Goal: Transaction & Acquisition: Purchase product/service

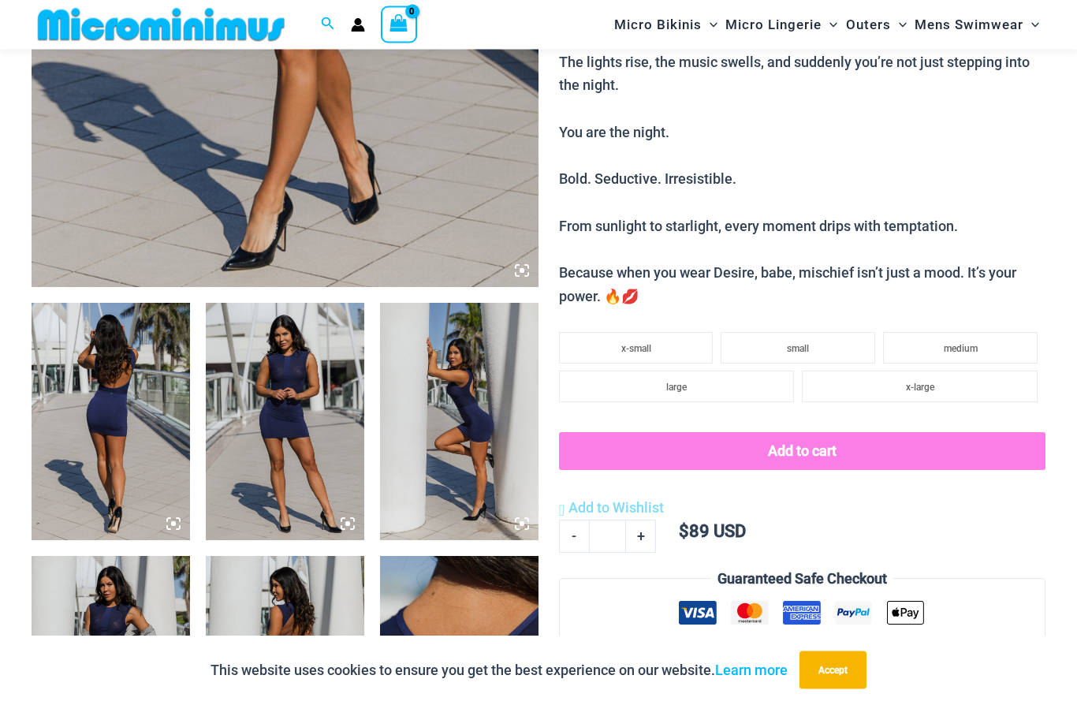
scroll to position [628, 0]
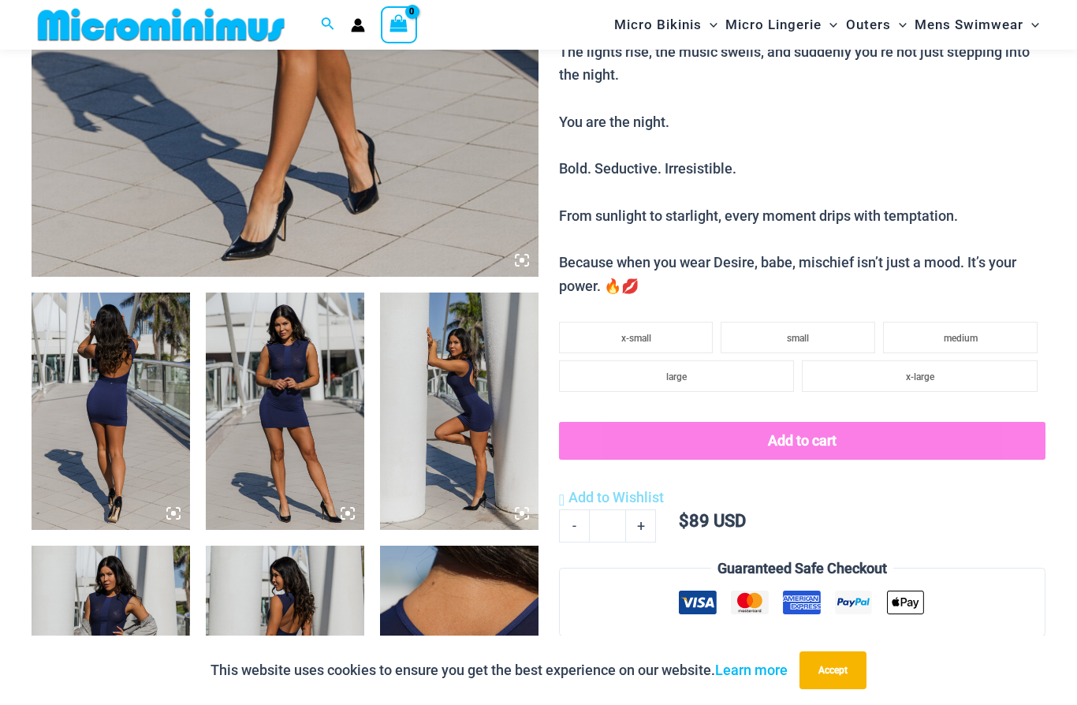
click at [100, 364] on img at bounding box center [111, 411] width 159 height 237
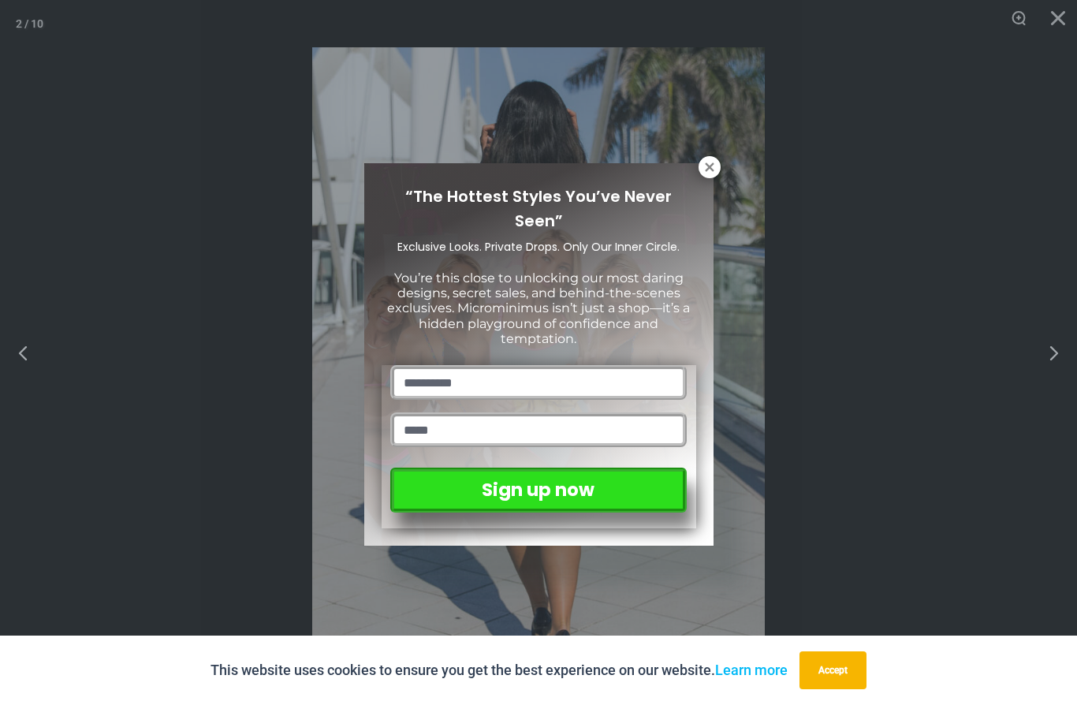
click at [704, 171] on icon at bounding box center [710, 167] width 14 height 14
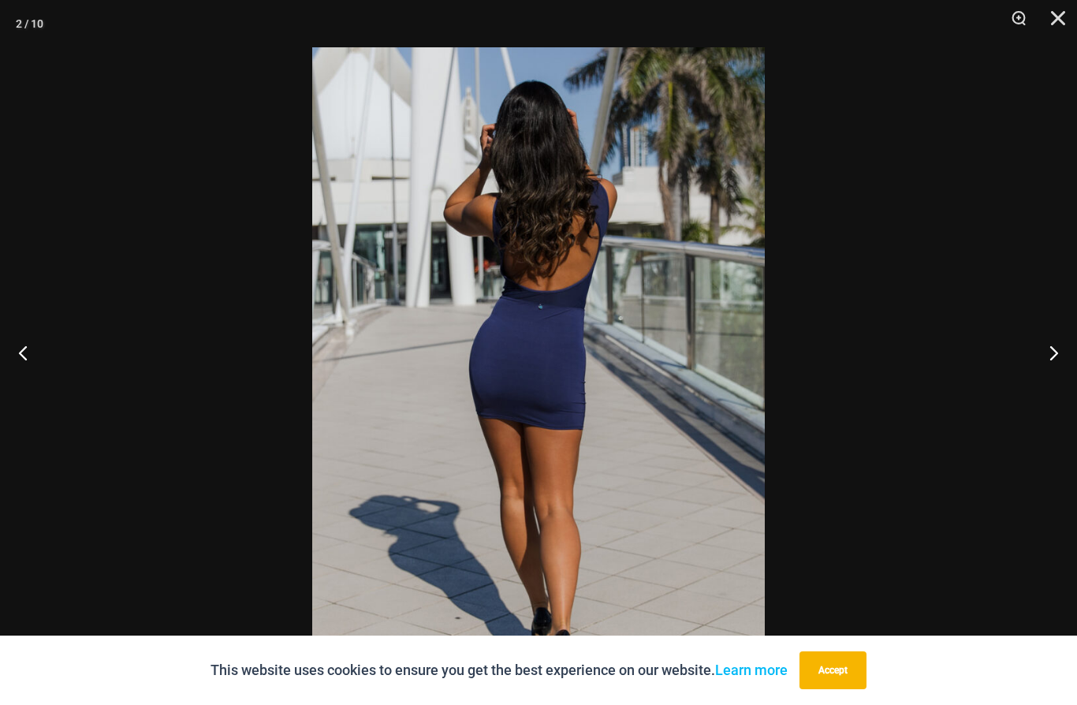
click at [1066, 383] on button "Next" at bounding box center [1047, 352] width 59 height 79
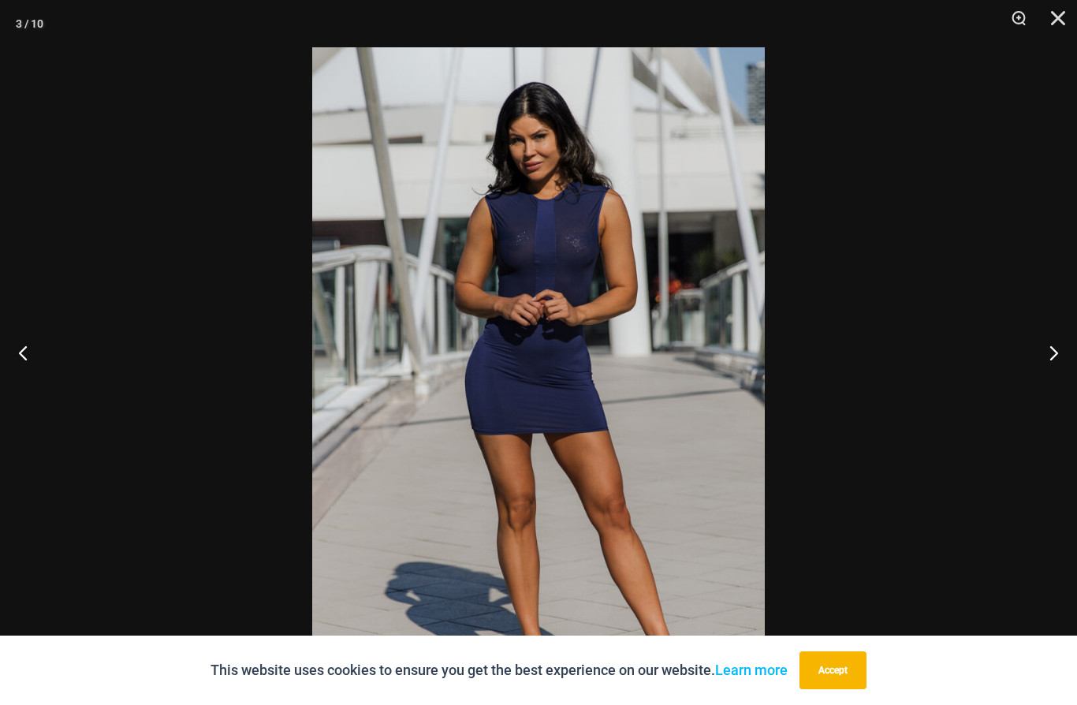
click at [1049, 392] on button "Next" at bounding box center [1047, 352] width 59 height 79
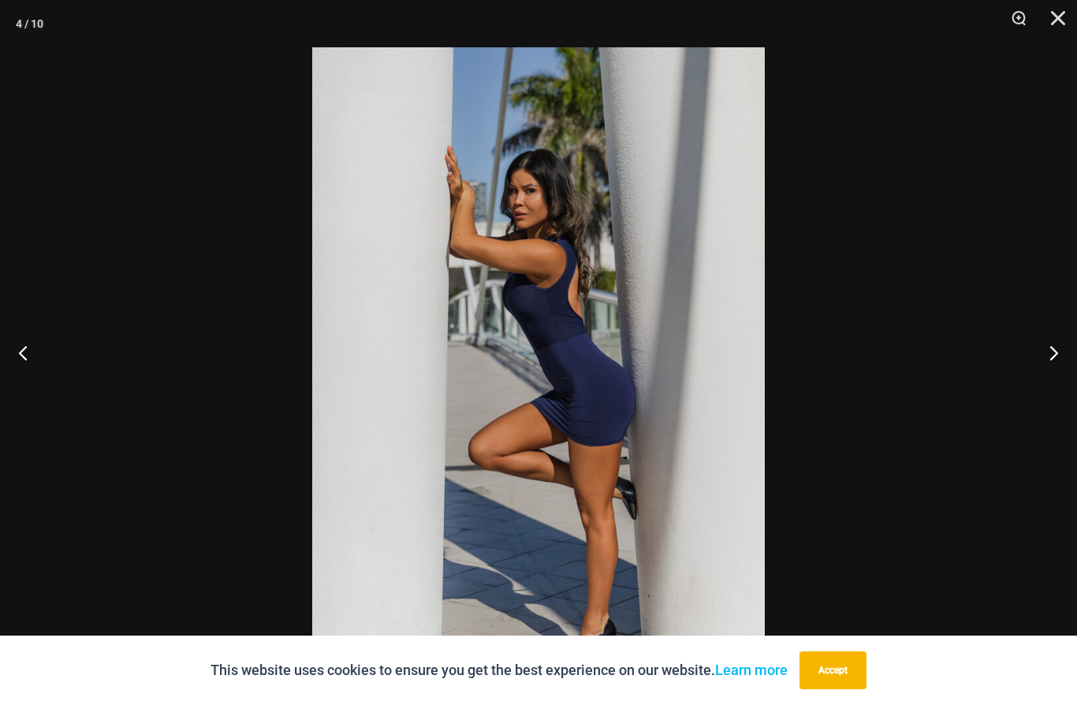
click at [1051, 392] on button "Next" at bounding box center [1047, 352] width 59 height 79
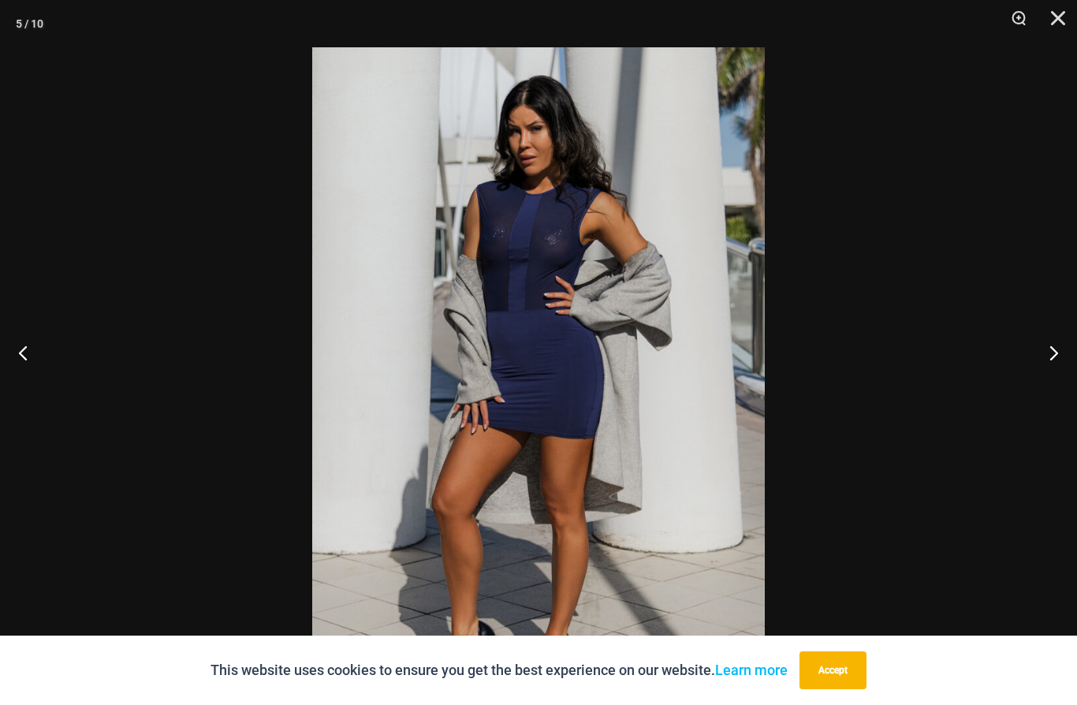
click at [1050, 392] on button "Next" at bounding box center [1047, 352] width 59 height 79
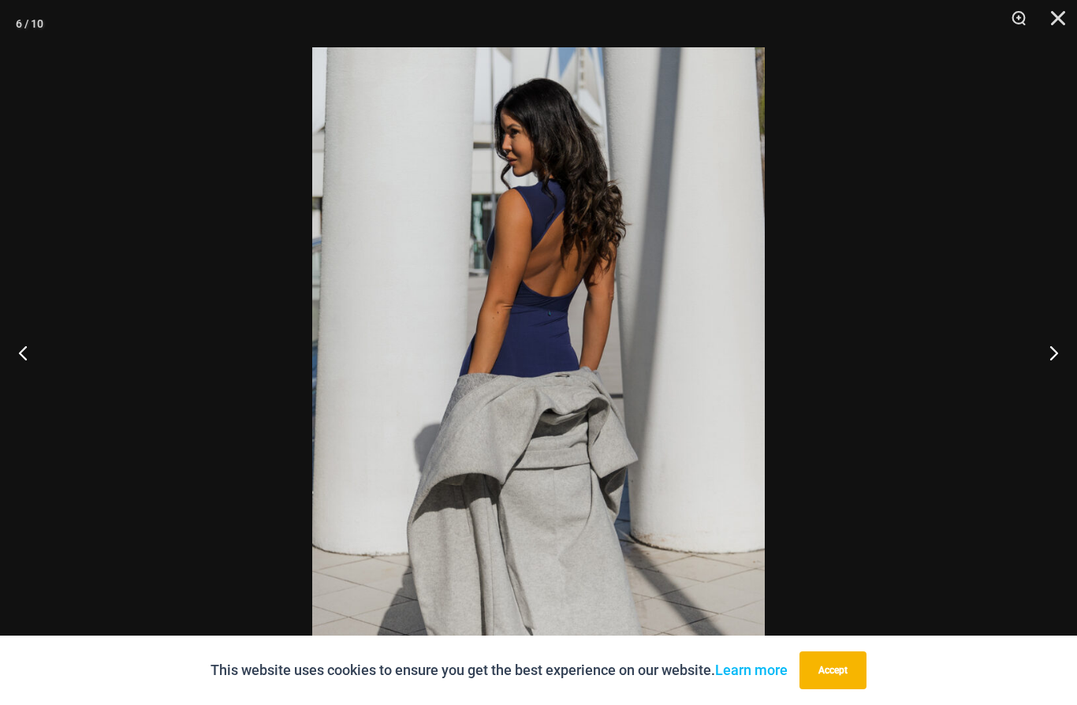
click at [1049, 390] on button "Next" at bounding box center [1047, 352] width 59 height 79
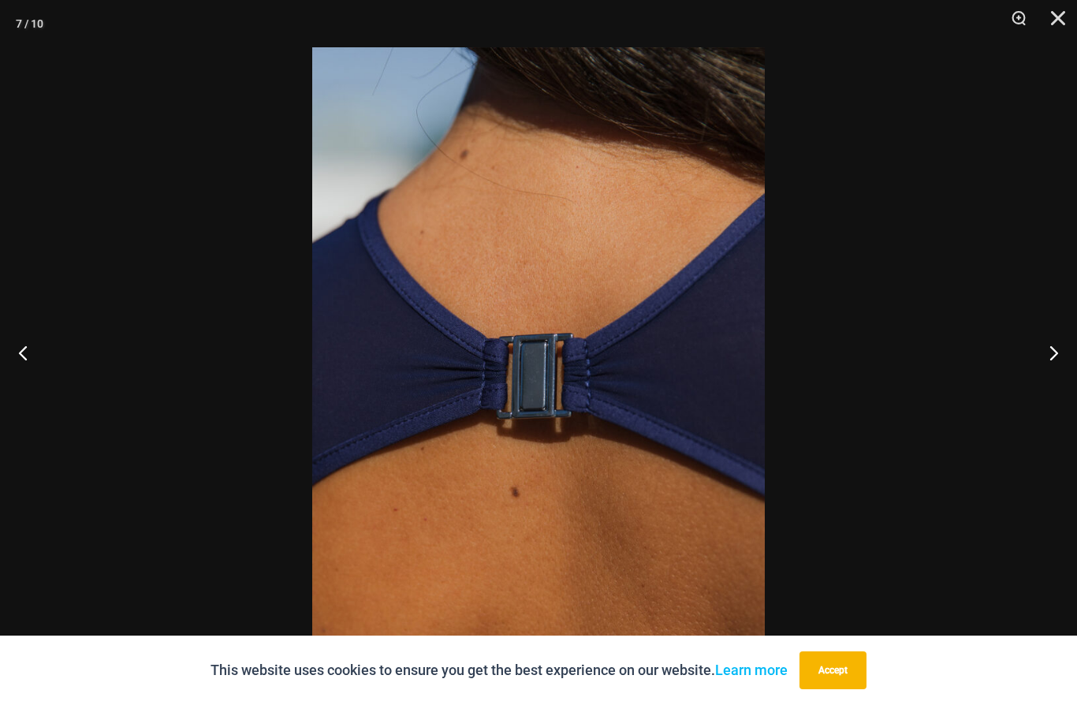
click at [1054, 388] on button "Next" at bounding box center [1047, 352] width 59 height 79
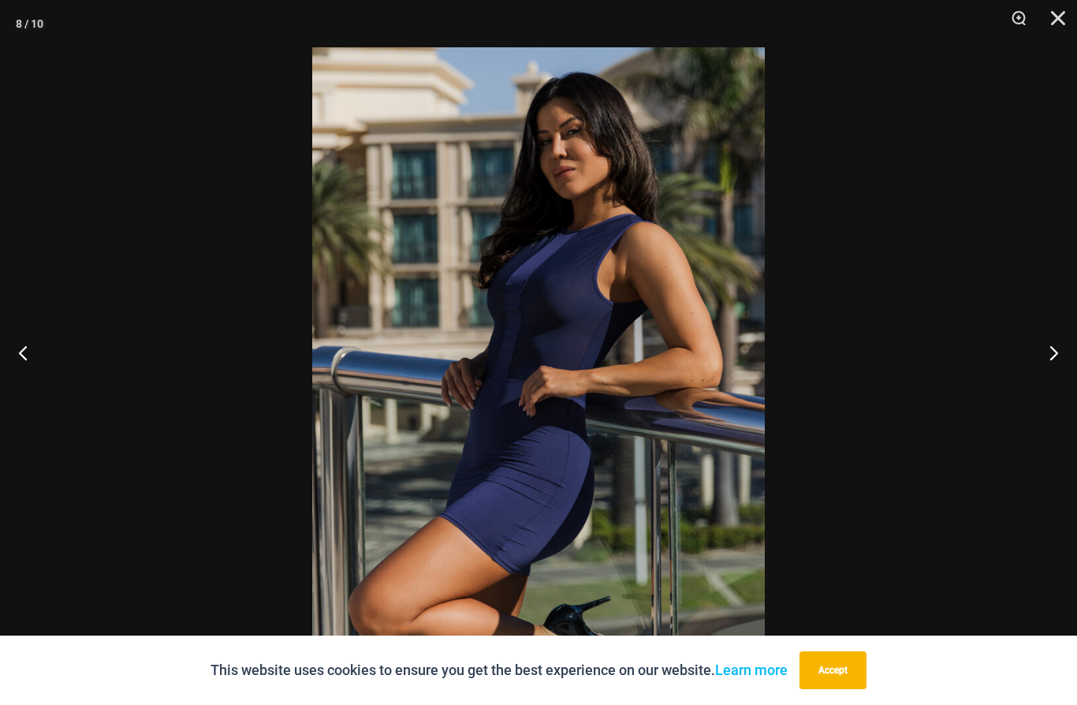
click at [1056, 390] on button "Next" at bounding box center [1047, 352] width 59 height 79
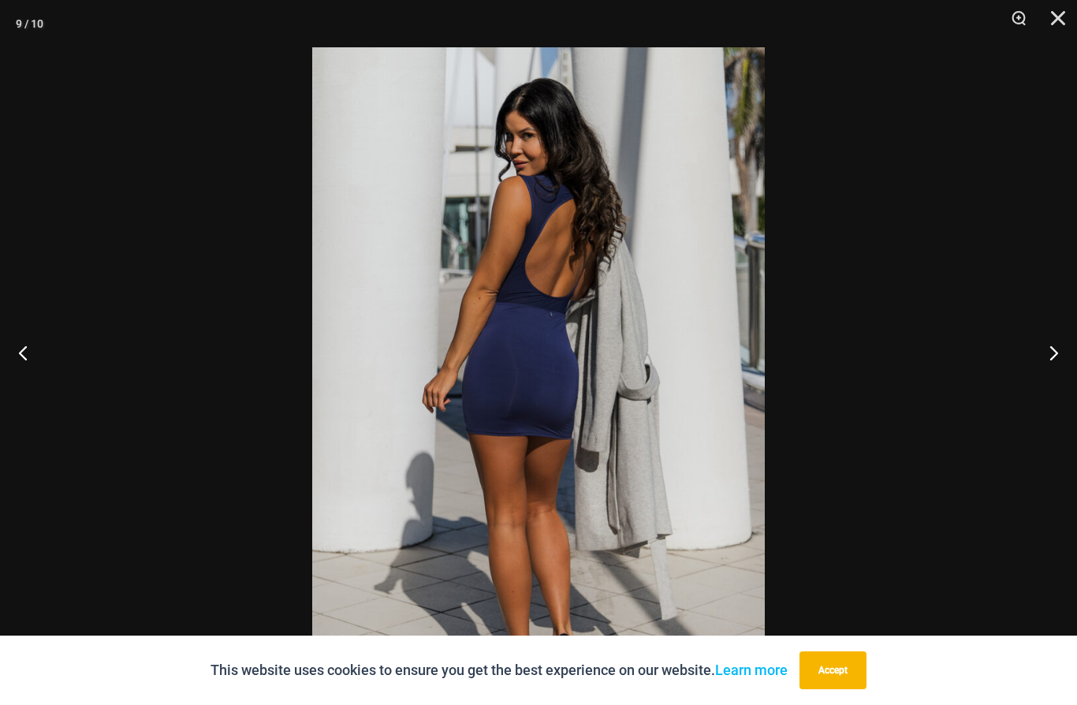
click at [1058, 385] on button "Next" at bounding box center [1047, 352] width 59 height 79
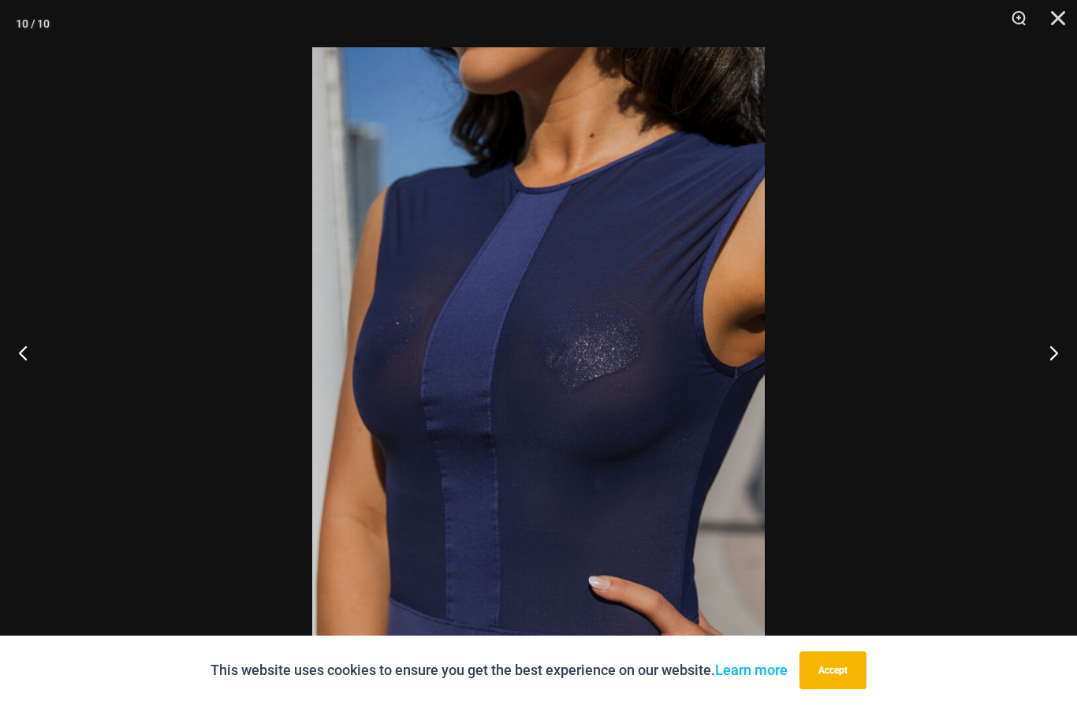
click at [1054, 382] on button "Next" at bounding box center [1047, 352] width 59 height 79
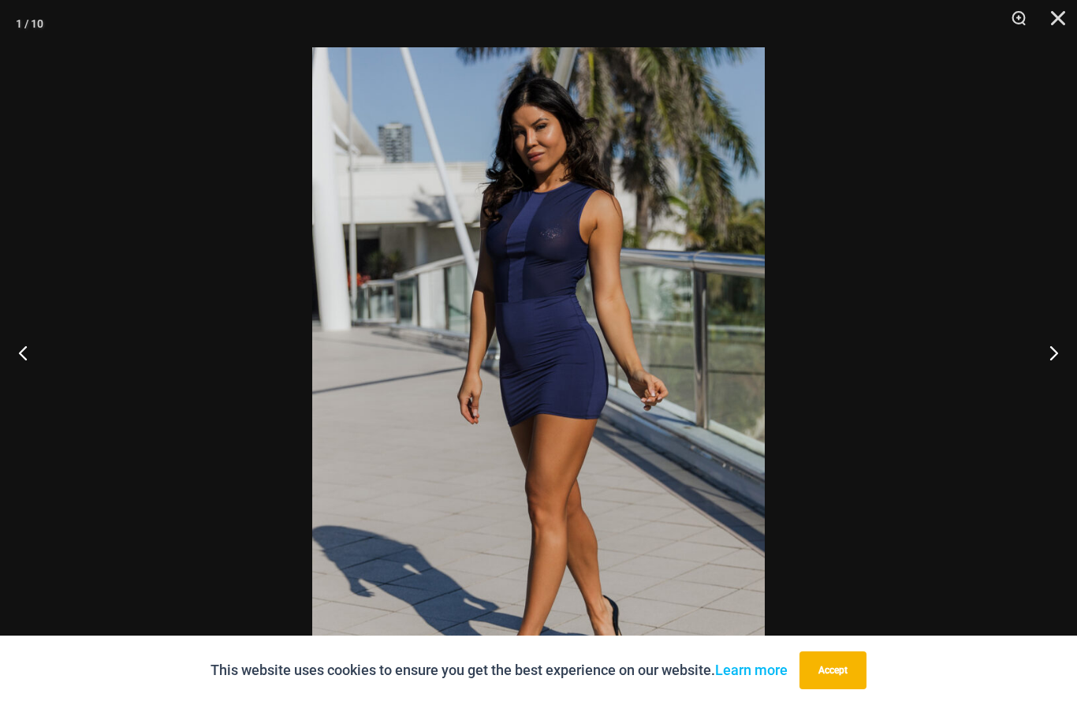
click at [1061, 392] on button "Next" at bounding box center [1047, 352] width 59 height 79
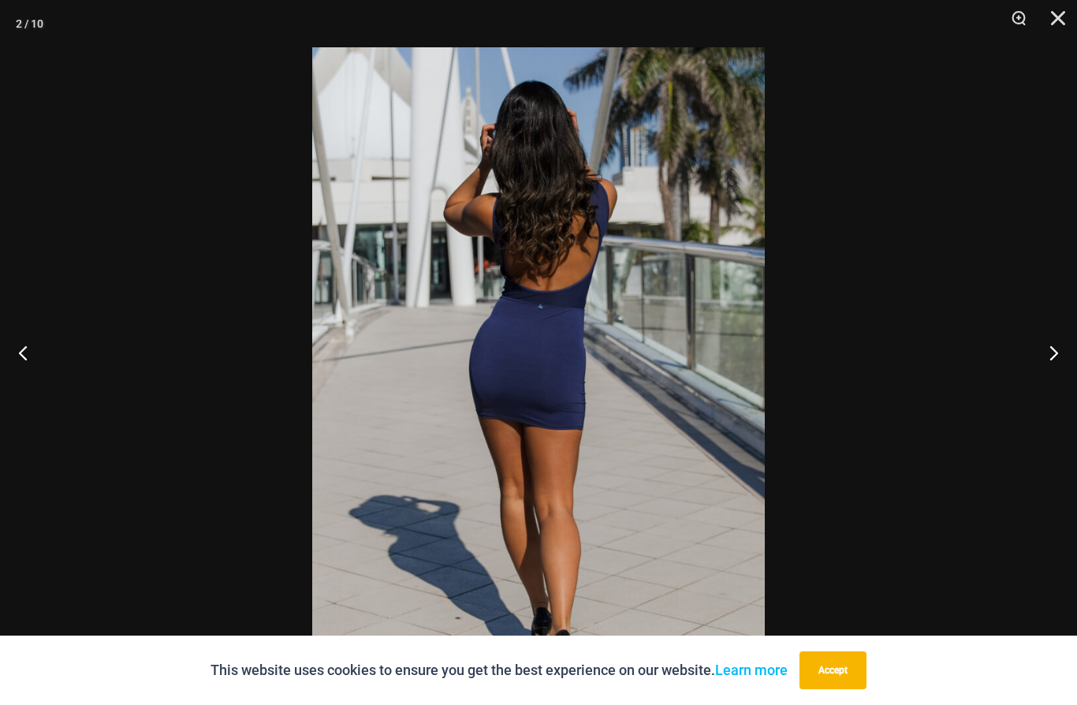
click at [1058, 381] on button "Next" at bounding box center [1047, 352] width 59 height 79
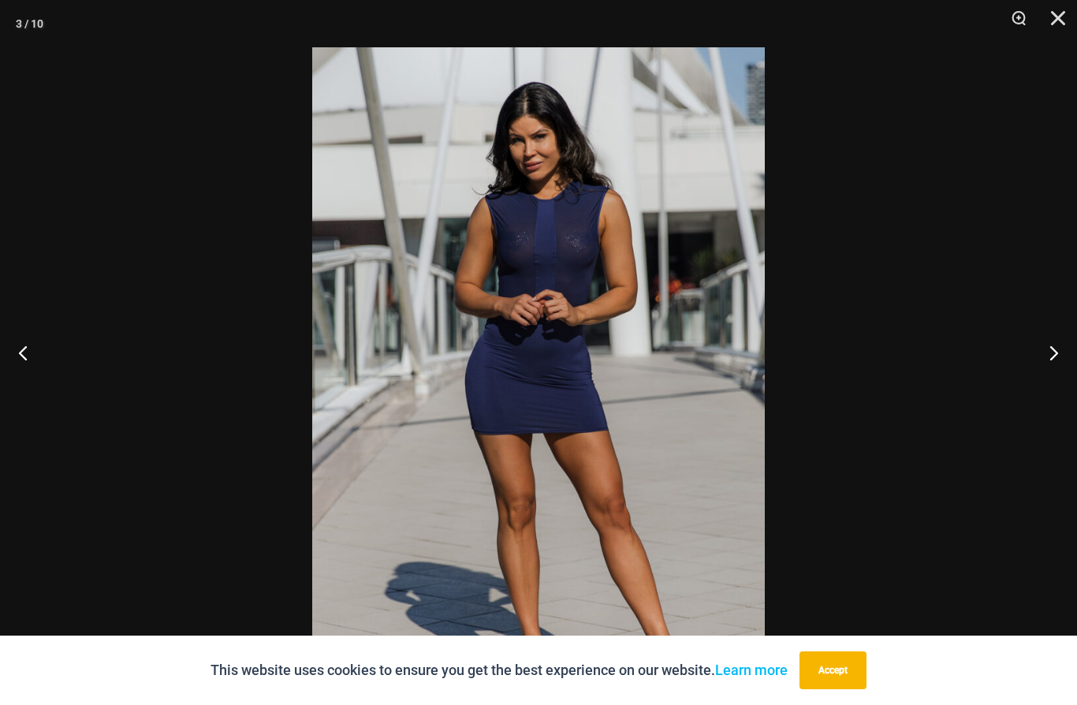
click at [1072, 14] on button "Close" at bounding box center [1052, 23] width 39 height 47
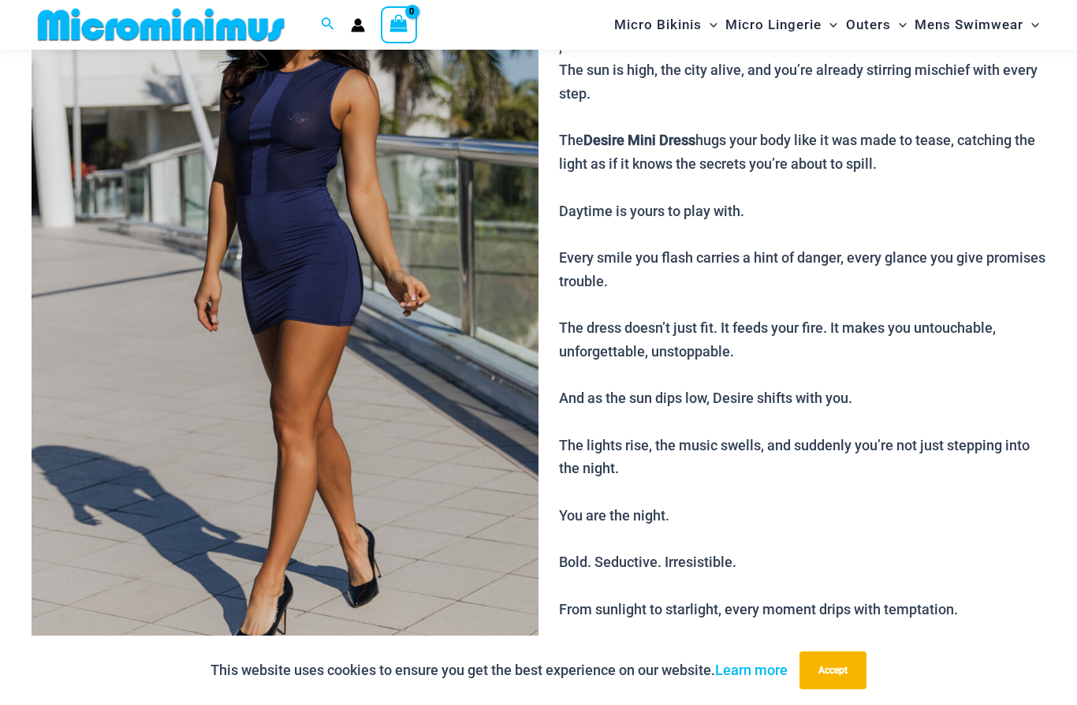
scroll to position [233, 0]
